Goal: Use online tool/utility

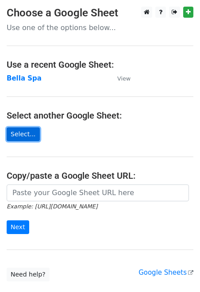
click at [22, 136] on link "Select..." at bounding box center [23, 134] width 33 height 14
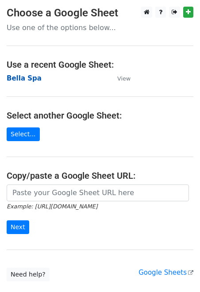
click at [27, 80] on strong "Bella Spa" at bounding box center [24, 78] width 35 height 8
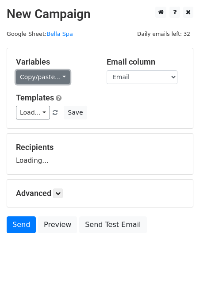
click at [59, 73] on link "Copy/paste..." at bounding box center [43, 77] width 54 height 14
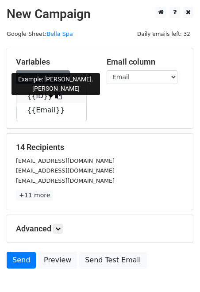
click at [55, 94] on icon at bounding box center [58, 95] width 7 height 7
